Goal: Task Accomplishment & Management: Manage account settings

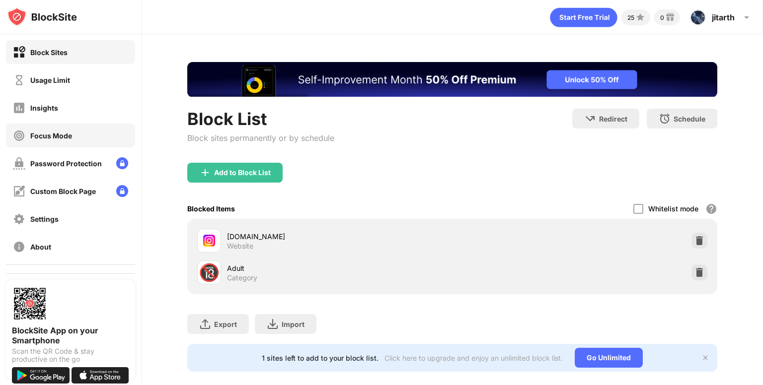
click at [72, 140] on div "Focus Mode" at bounding box center [70, 136] width 129 height 24
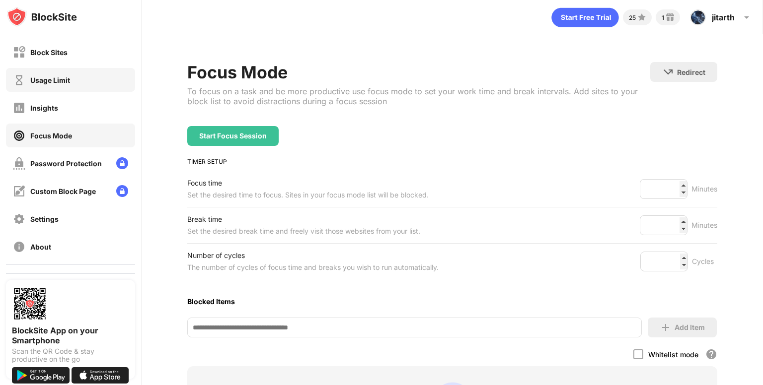
click at [70, 73] on div "Usage Limit" at bounding box center [70, 80] width 129 height 24
